Goal: Information Seeking & Learning: Learn about a topic

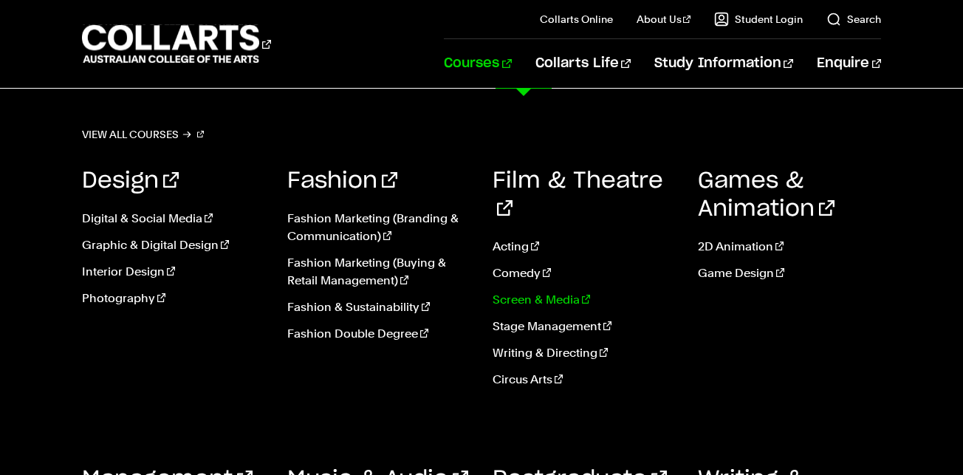
scroll to position [555, 0]
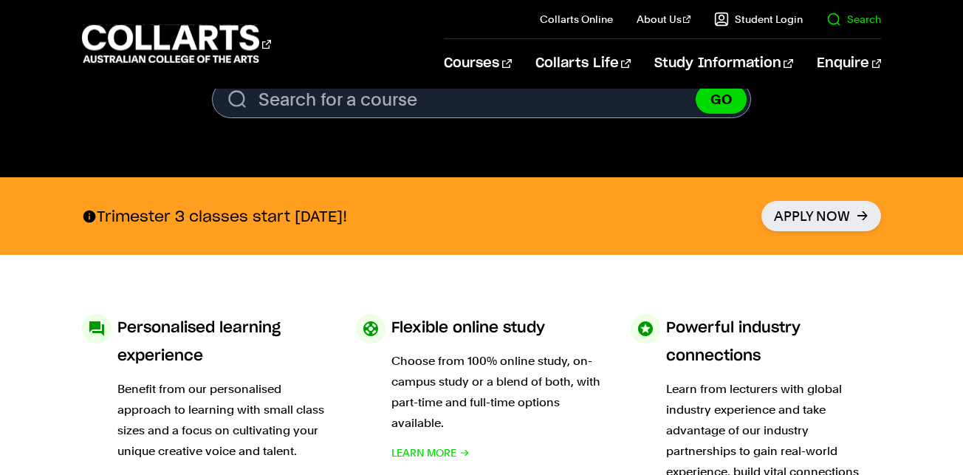
click at [858, 30] on il "Search" at bounding box center [842, 19] width 78 height 38
click at [857, 21] on link "Search" at bounding box center [853, 19] width 55 height 15
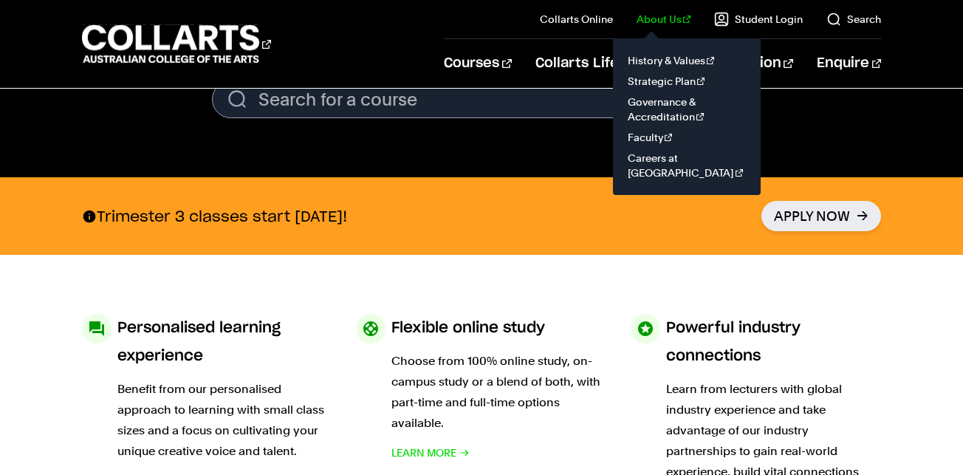
scroll to position [0, 0]
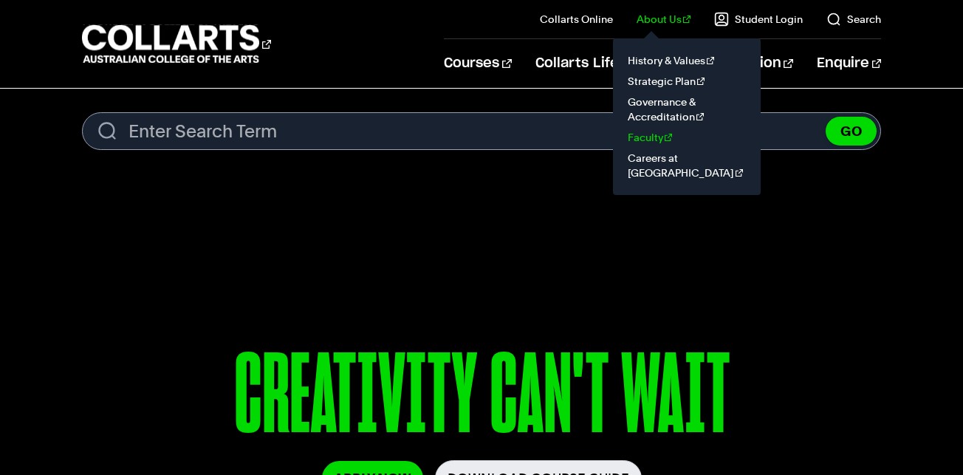
click at [659, 131] on link "Faculty" at bounding box center [687, 137] width 124 height 21
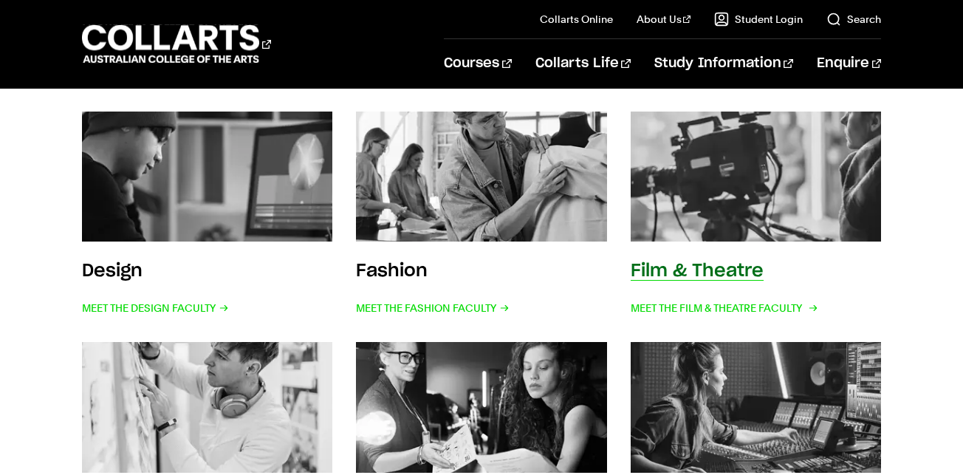
scroll to position [290, 0]
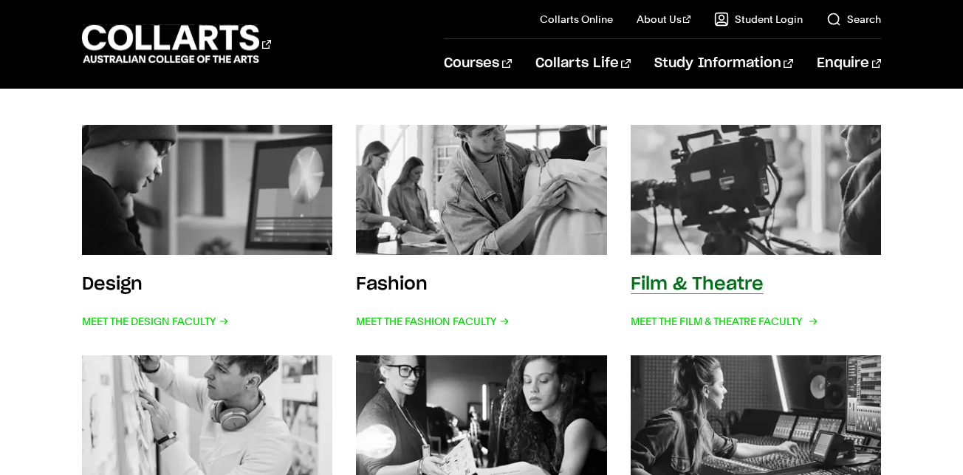
click at [728, 220] on img at bounding box center [755, 189] width 275 height 143
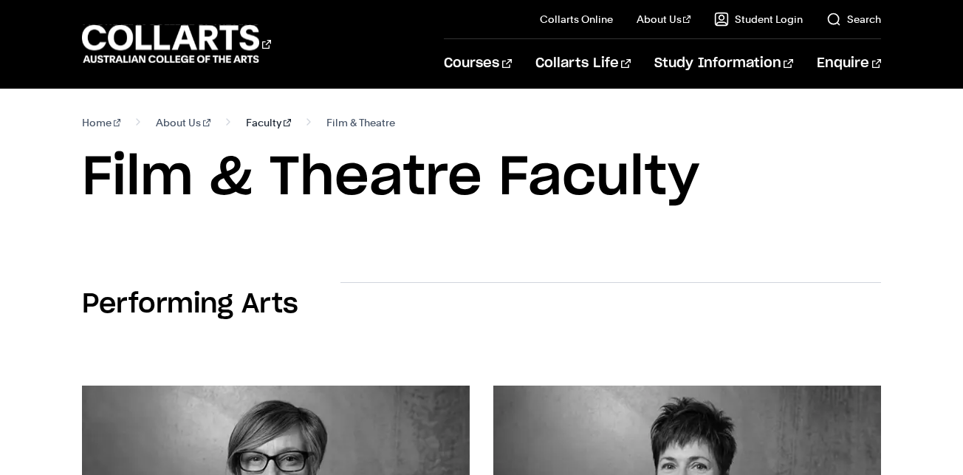
click at [246, 128] on link "Faculty" at bounding box center [268, 122] width 45 height 21
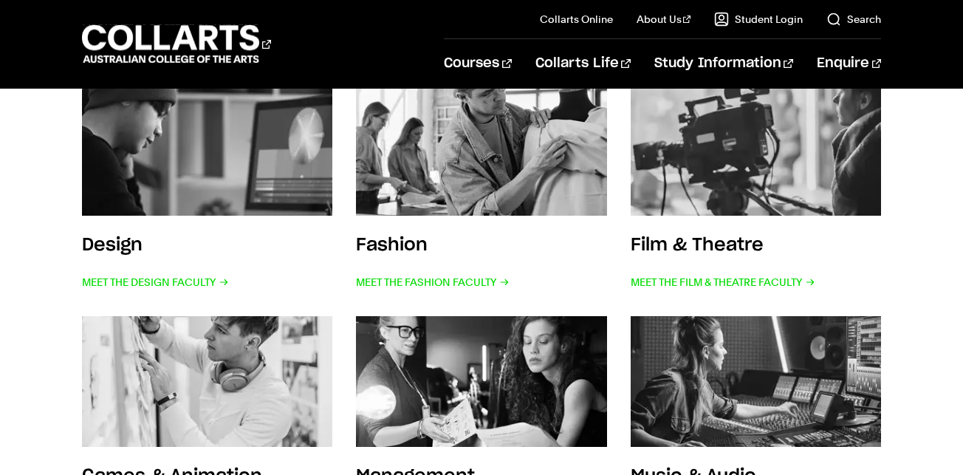
scroll to position [333, 0]
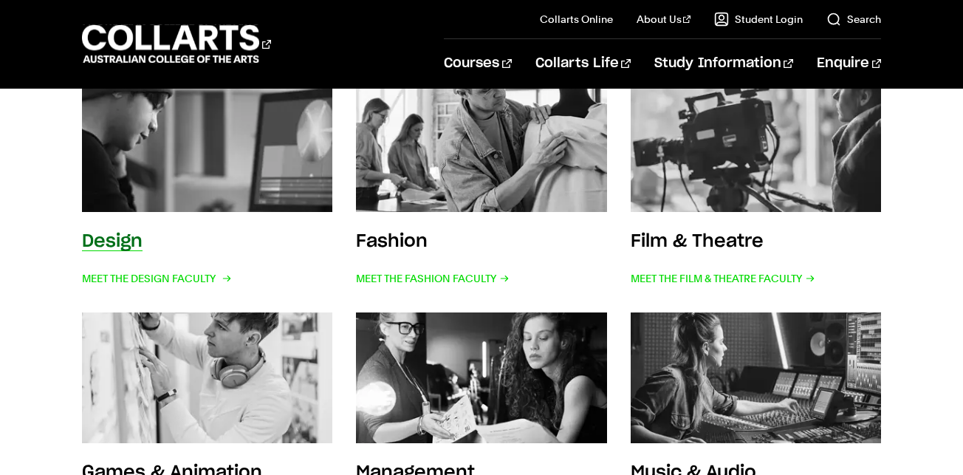
click at [141, 179] on img at bounding box center [206, 146] width 275 height 143
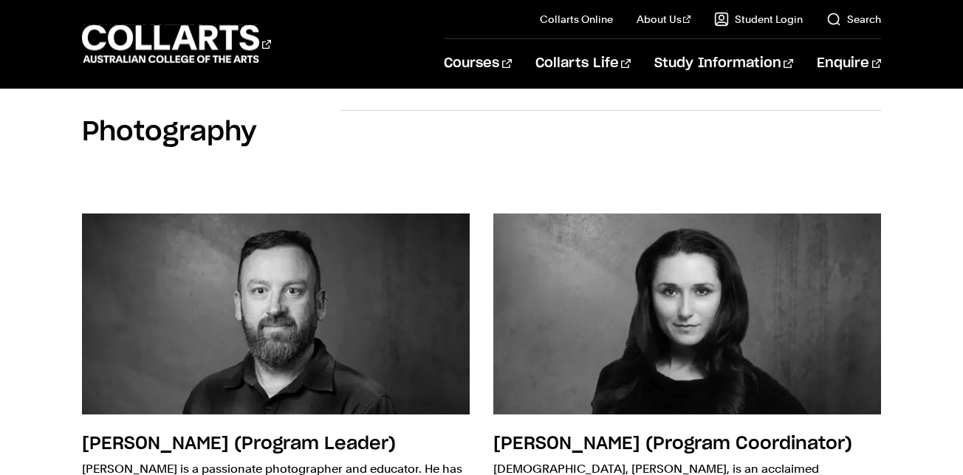
scroll to position [3300, 0]
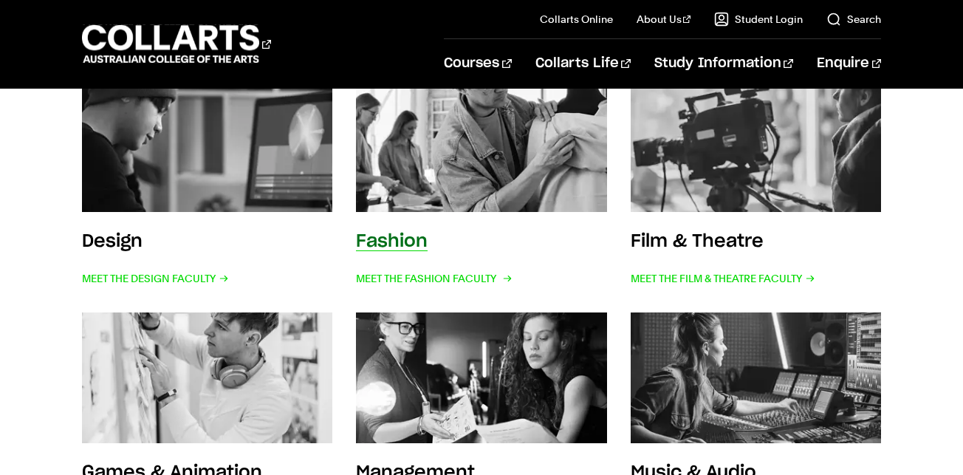
click at [464, 204] on img at bounding box center [480, 146] width 275 height 143
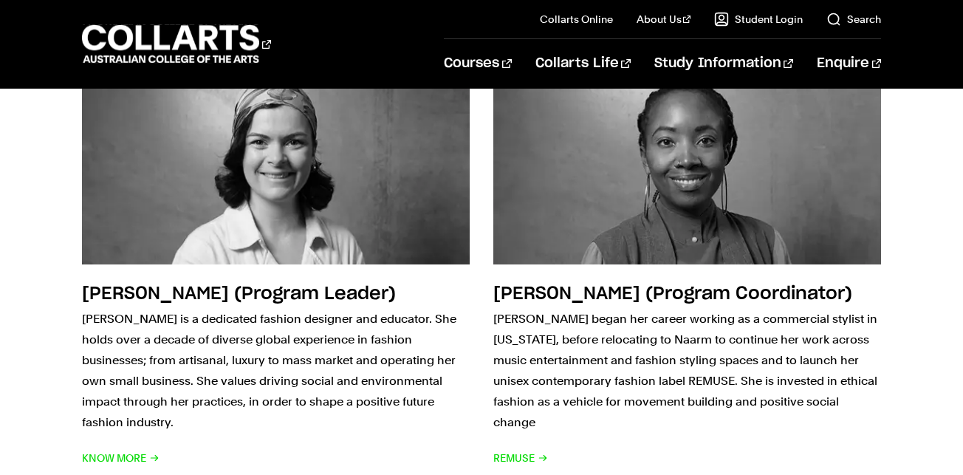
scroll to position [2030, 0]
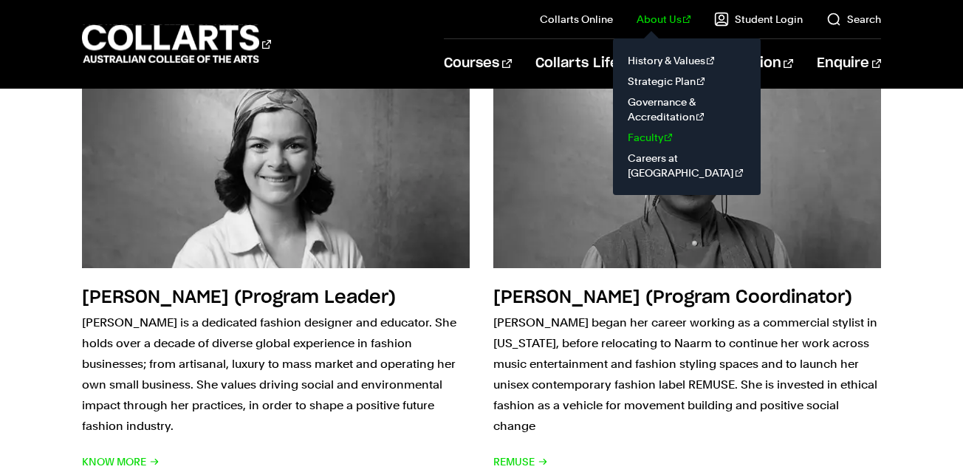
click at [658, 131] on link "Faculty" at bounding box center [687, 137] width 124 height 21
